Goal: Use online tool/utility

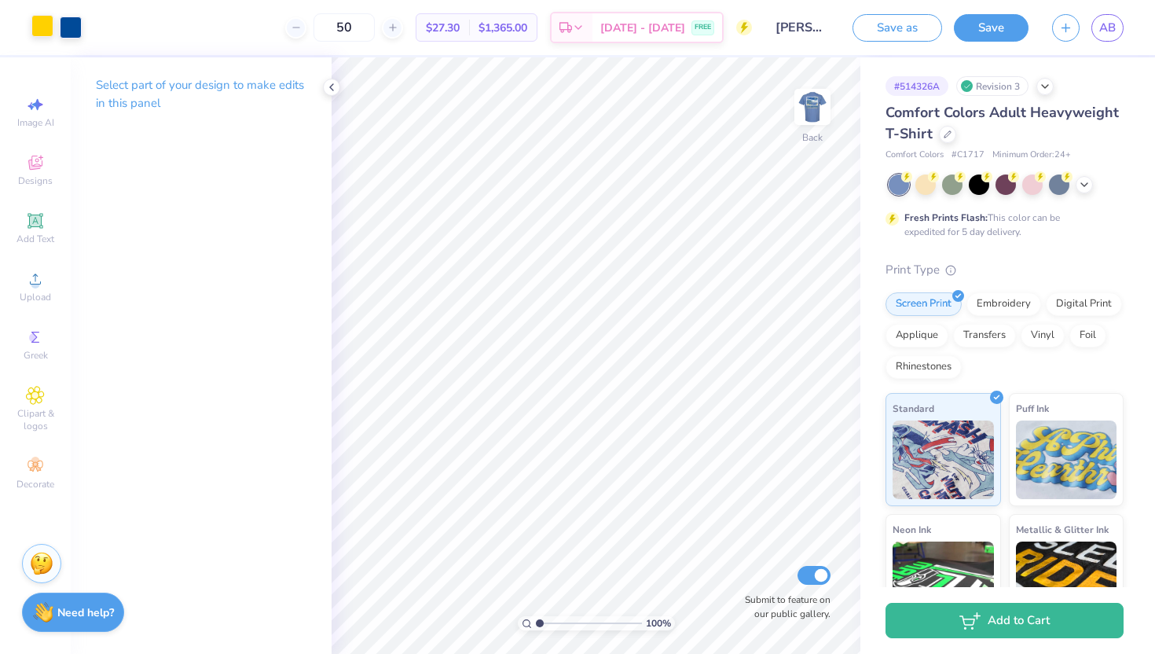
click at [46, 31] on div at bounding box center [42, 26] width 22 height 22
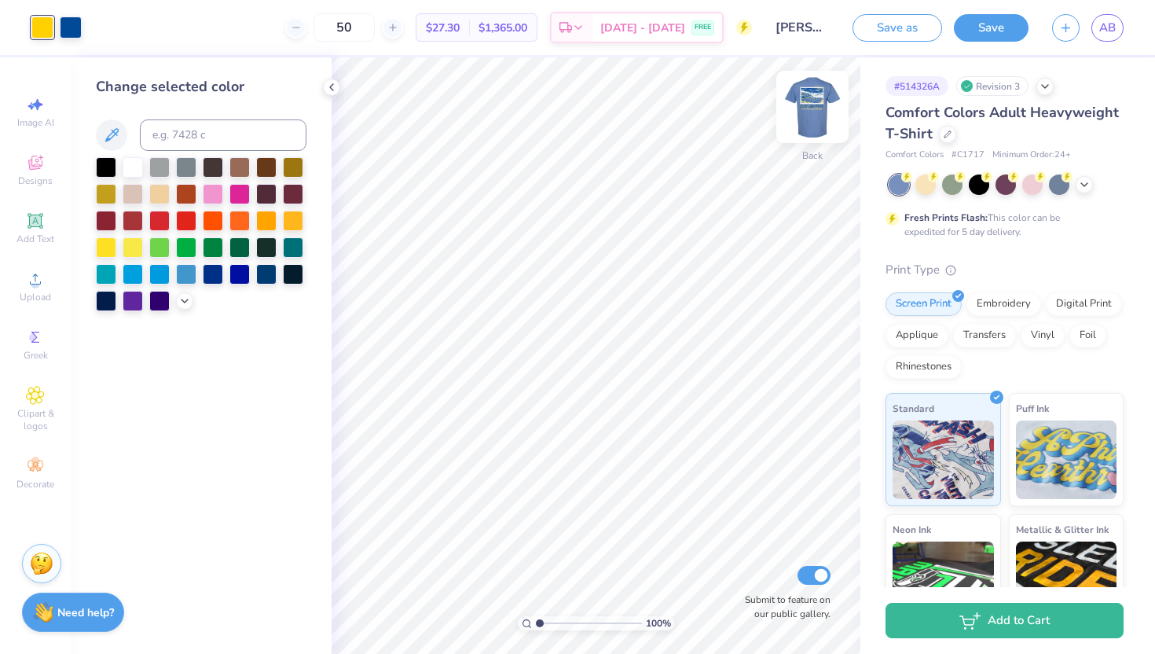
click at [821, 114] on img at bounding box center [812, 106] width 63 height 63
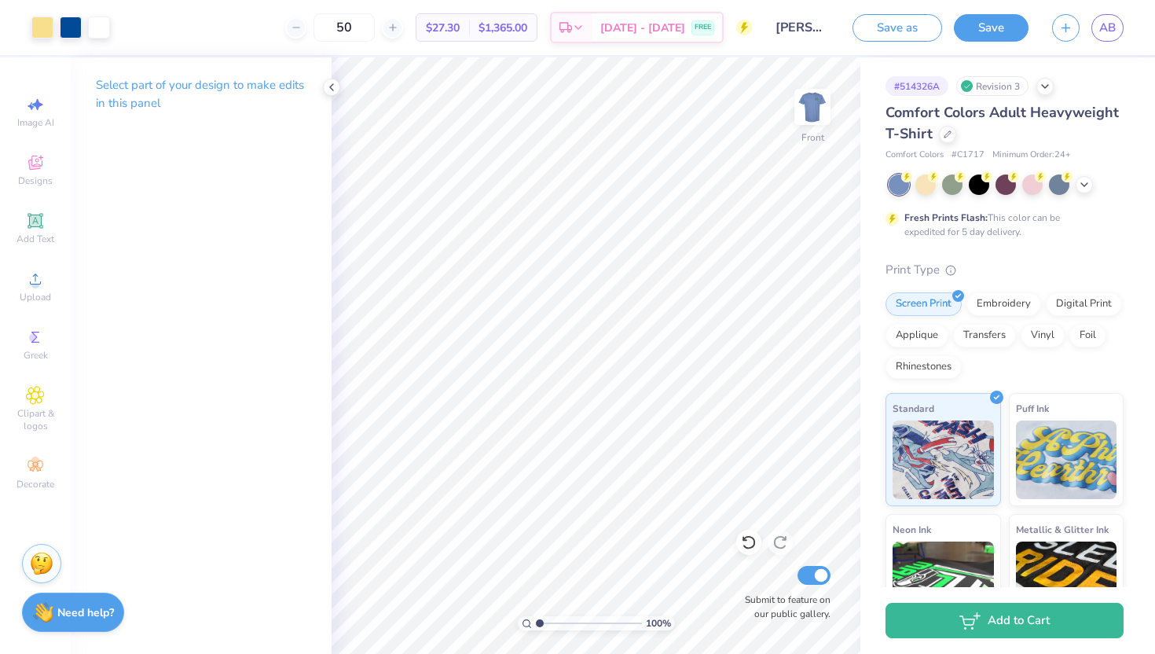
click at [186, 305] on div "Select part of your design to make edits in this panel" at bounding box center [201, 355] width 261 height 596
click at [49, 29] on div at bounding box center [42, 26] width 22 height 22
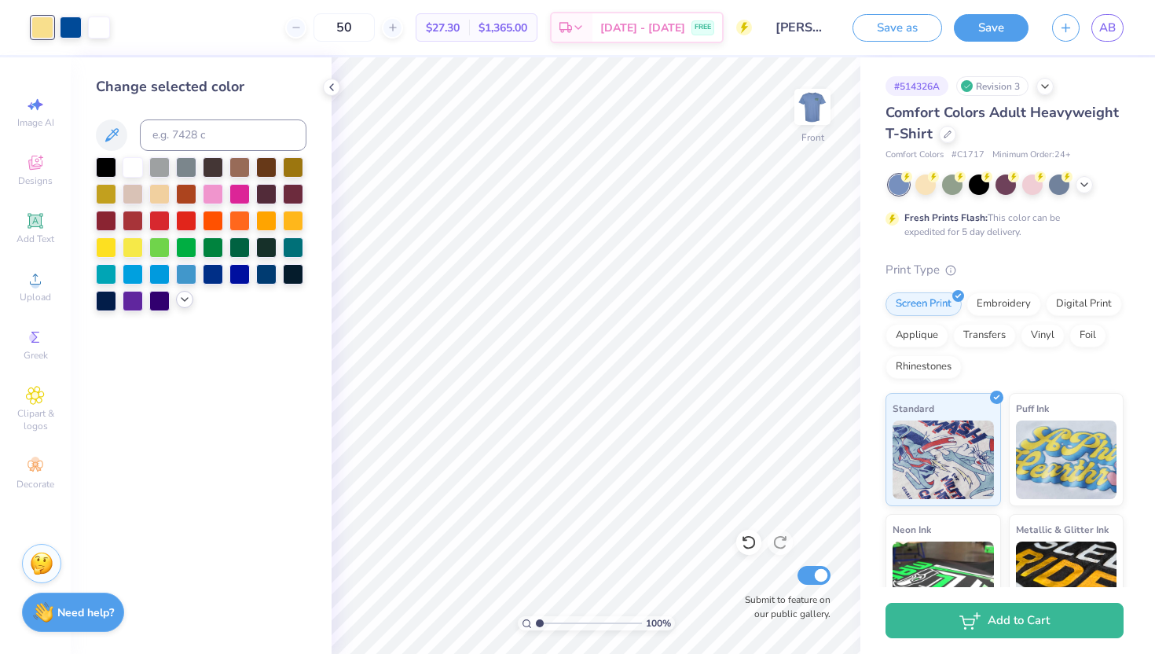
click at [180, 302] on icon at bounding box center [184, 299] width 13 height 13
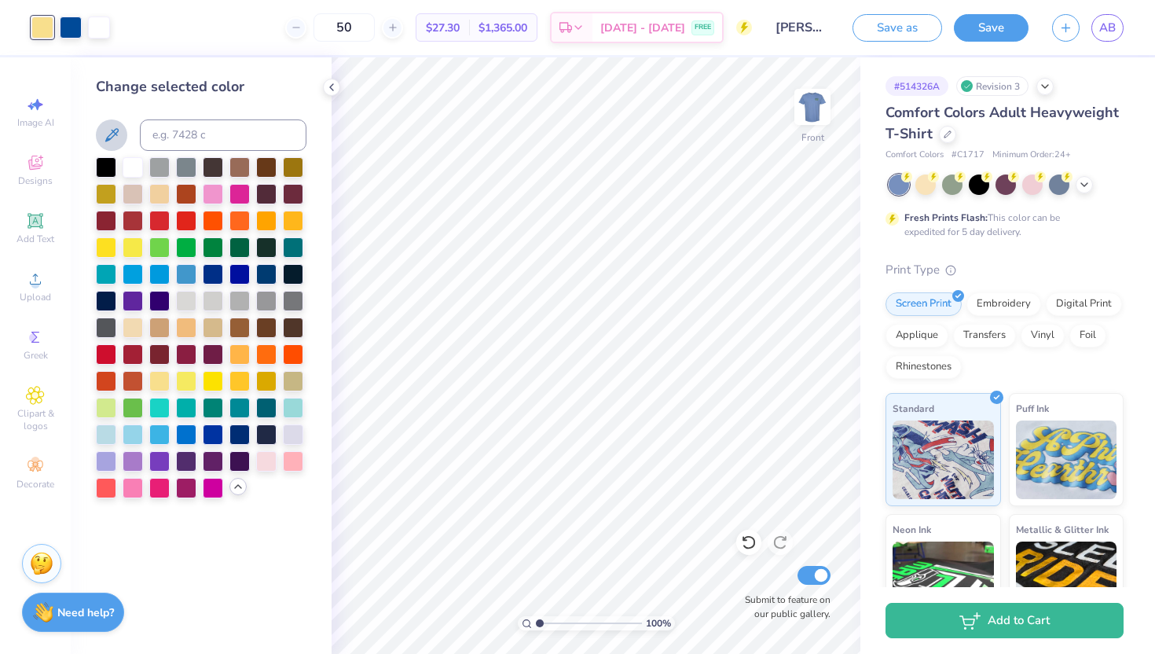
click at [112, 145] on button at bounding box center [111, 134] width 31 height 31
click at [187, 381] on div at bounding box center [186, 379] width 20 height 20
click at [154, 379] on div at bounding box center [159, 379] width 20 height 20
click at [163, 378] on div at bounding box center [159, 379] width 20 height 20
click at [192, 383] on div at bounding box center [186, 379] width 20 height 20
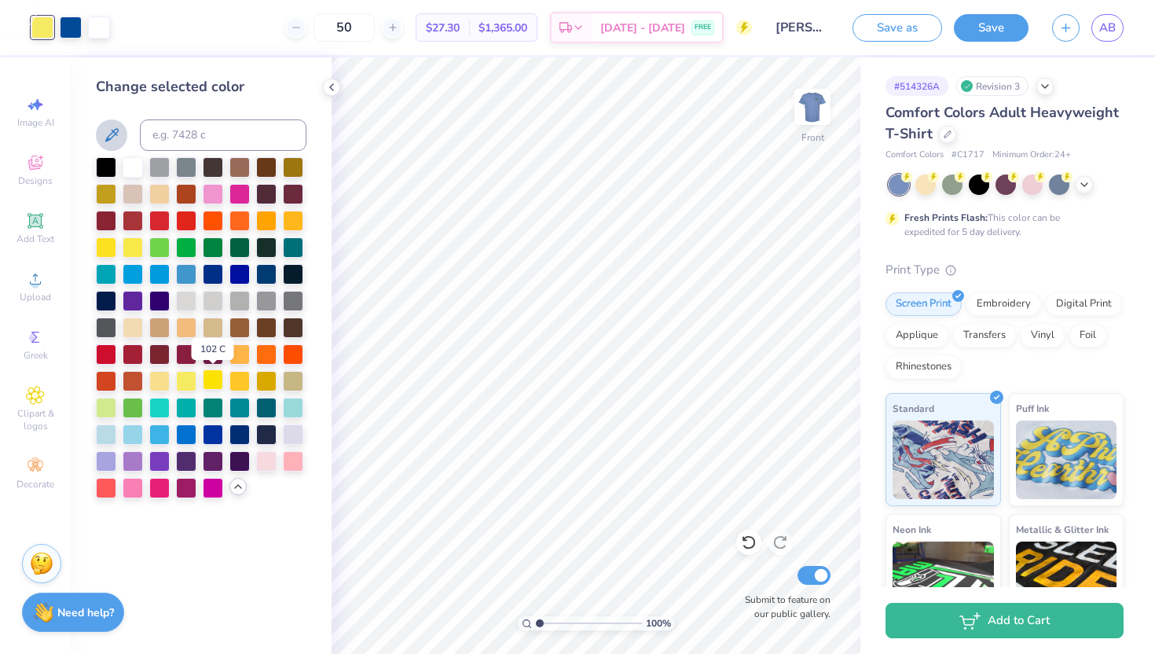
click at [223, 385] on div at bounding box center [213, 379] width 20 height 20
click at [132, 245] on div at bounding box center [133, 246] width 20 height 20
click at [181, 382] on div at bounding box center [186, 379] width 20 height 20
